Goal: Navigation & Orientation: Find specific page/section

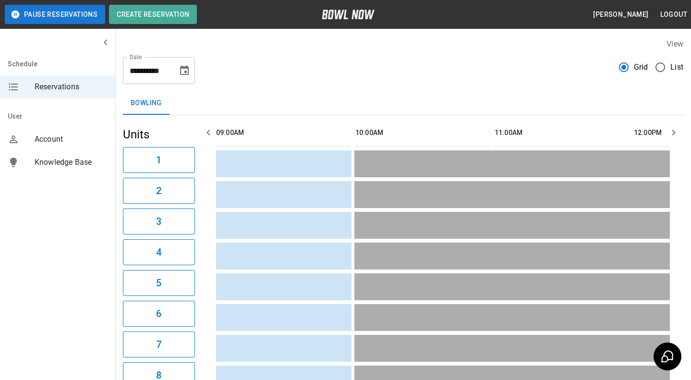
scroll to position [0, 1509]
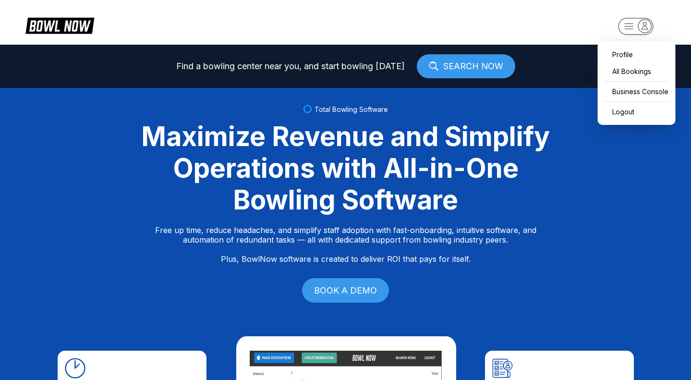
click at [635, 24] on rect "button" at bounding box center [635, 26] width 35 height 17
click at [633, 97] on div "Business Console" at bounding box center [637, 91] width 68 height 17
